Goal: Use online tool/utility: Utilize a website feature to perform a specific function

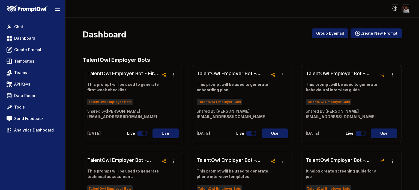
click at [146, 99] on div "TalentOwl Employer Bots" at bounding box center [123, 101] width 72 height 8
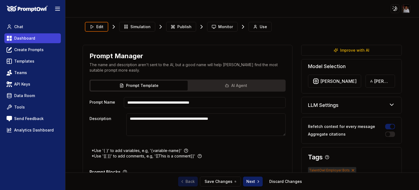
click at [28, 37] on span "Dashboard" at bounding box center [24, 37] width 21 height 5
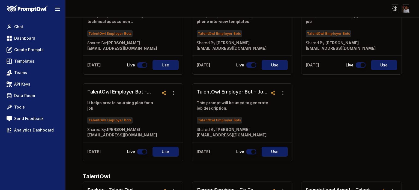
scroll to position [161, 0]
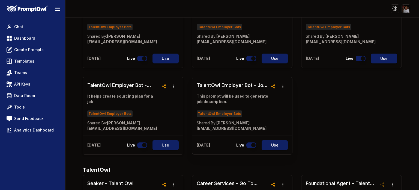
click at [239, 99] on p "This prompt will be used to generate job description." at bounding box center [233, 98] width 72 height 11
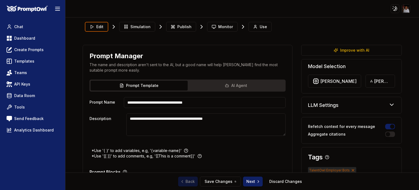
click at [389, 103] on icon at bounding box center [392, 104] width 7 height 7
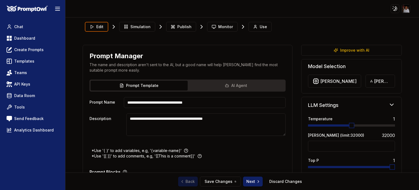
click at [406, 90] on section "**********" at bounding box center [242, 103] width 336 height 167
click at [25, 39] on span "Dashboard" at bounding box center [24, 37] width 21 height 5
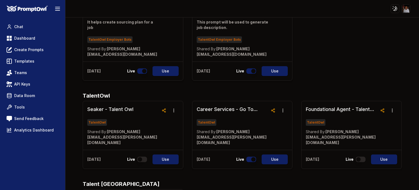
scroll to position [192, 0]
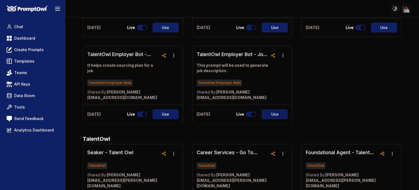
click at [273, 112] on button "Use" at bounding box center [275, 114] width 26 height 10
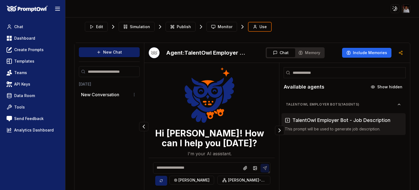
scroll to position [23, 0]
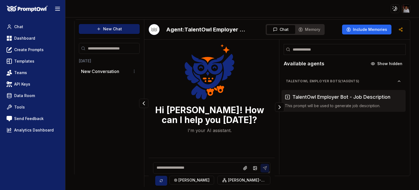
click at [176, 169] on textarea at bounding box center [211, 167] width 117 height 11
type textarea "*****"
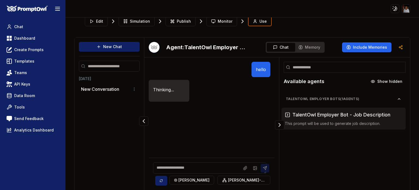
scroll to position [0, 0]
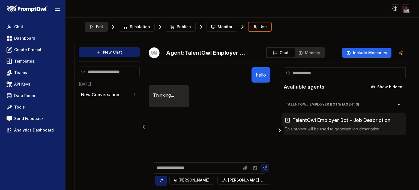
click at [99, 27] on span "Edit" at bounding box center [99, 26] width 7 height 5
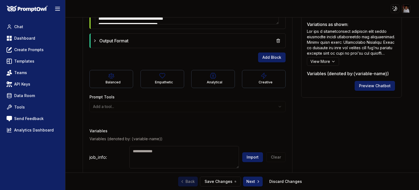
scroll to position [277, 0]
